Goal: Go to known website: Access a specific website the user already knows

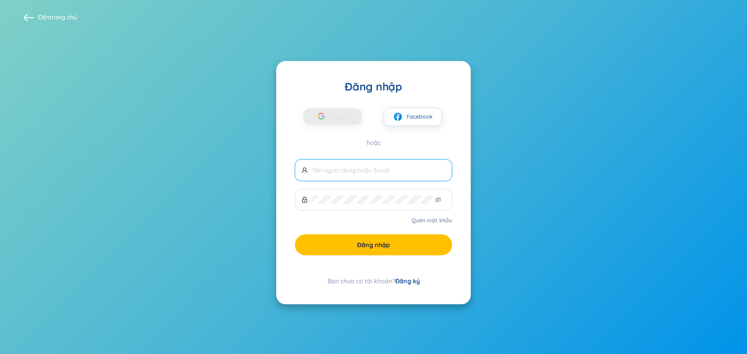
drag, startPoint x: 0, startPoint y: 0, endPoint x: 333, endPoint y: 172, distance: 374.4
click at [333, 172] on input "text" at bounding box center [378, 170] width 133 height 9
type input "nguye"
click at [332, 119] on font "Google" at bounding box center [338, 116] width 19 height 7
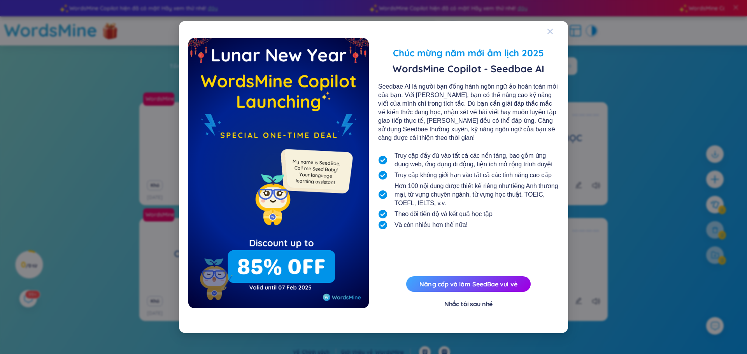
click at [548, 33] on icon "Đóng" at bounding box center [549, 31] width 5 height 5
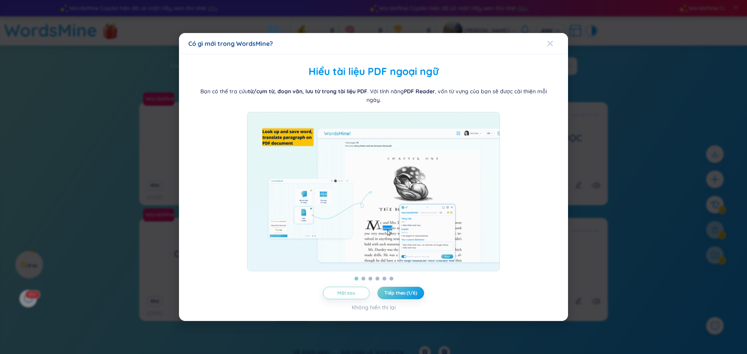
click at [552, 46] on icon "Đóng" at bounding box center [549, 42] width 5 height 5
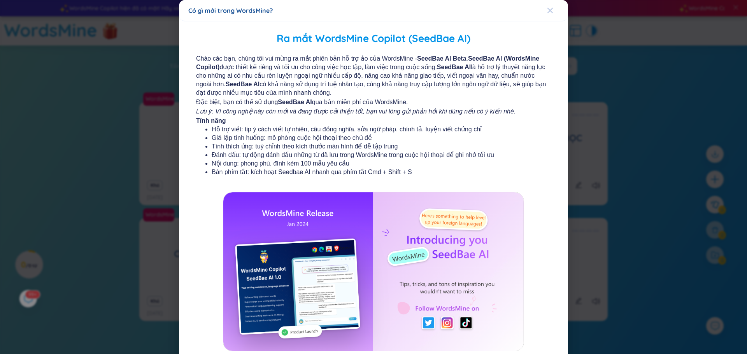
click at [550, 11] on icon "Đóng" at bounding box center [550, 10] width 6 height 6
